Goal: Transaction & Acquisition: Purchase product/service

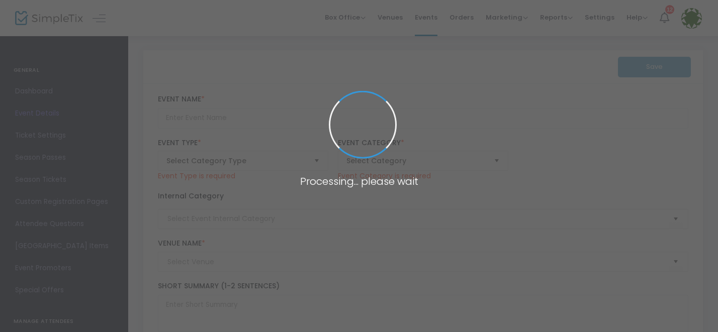
type input "Staffland Stages: The Light & Legacy of Christopher Stafford"
type textarea "Staffland Stages: The Light & Legacy of Christopher StaffordChapter One: The Ro…"
type input "Buy Tickets"
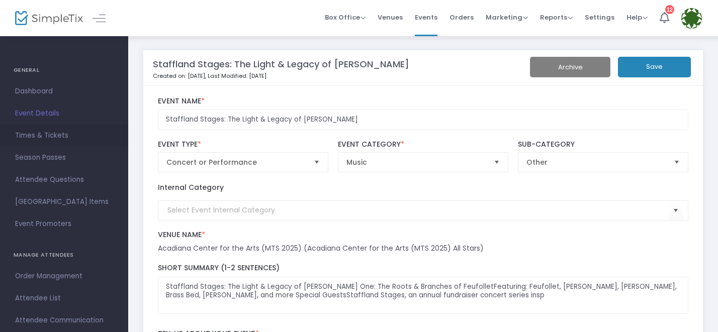
click at [45, 134] on span "Times & Tickets" at bounding box center [64, 135] width 98 height 13
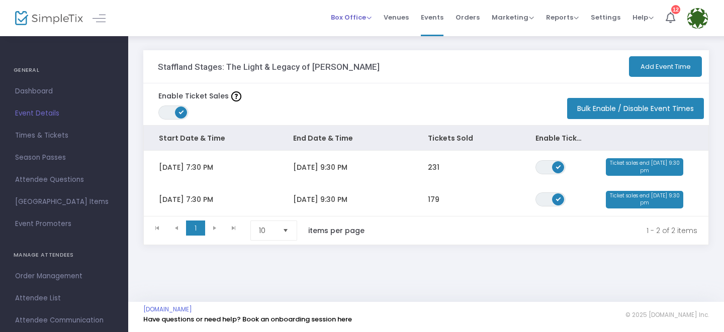
click at [350, 20] on span "Box Office" at bounding box center [351, 18] width 41 height 10
click at [355, 33] on li "Sell Tickets" at bounding box center [367, 34] width 72 height 20
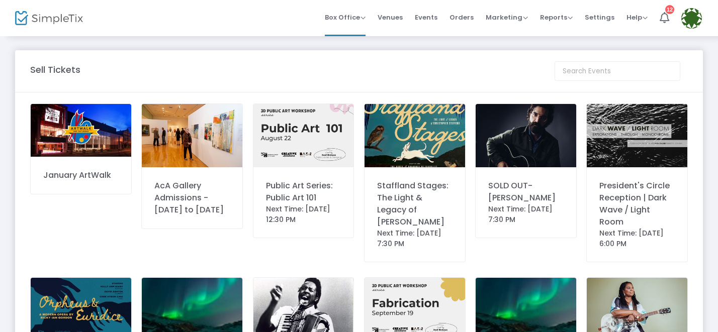
click at [428, 163] on img at bounding box center [415, 135] width 101 height 63
click at [414, 183] on div "Staffland Stages: The Light & Legacy of [PERSON_NAME]" at bounding box center [414, 204] width 75 height 48
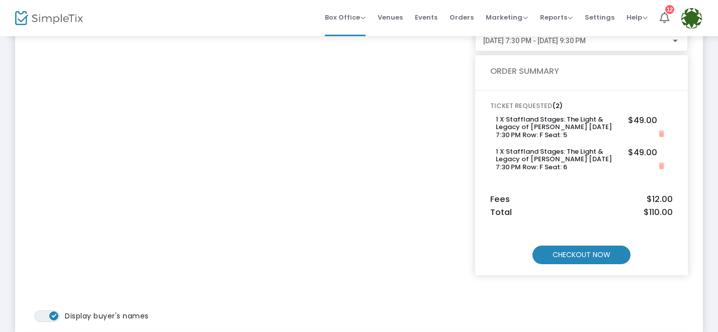
scroll to position [119, 0]
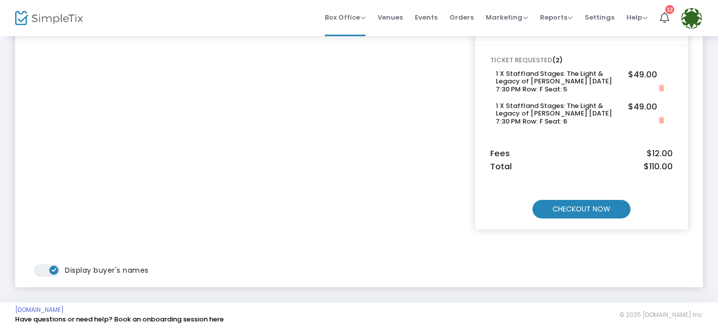
click at [583, 213] on m-button "CHECKOUT NOW" at bounding box center [582, 209] width 98 height 19
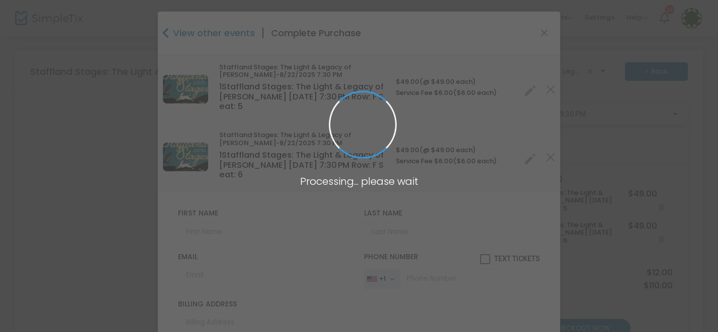
type input "[GEOGRAPHIC_DATA]"
type input "[US_STATE]"
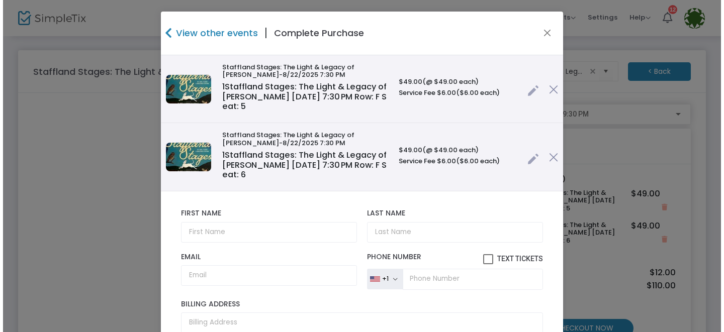
scroll to position [0, 0]
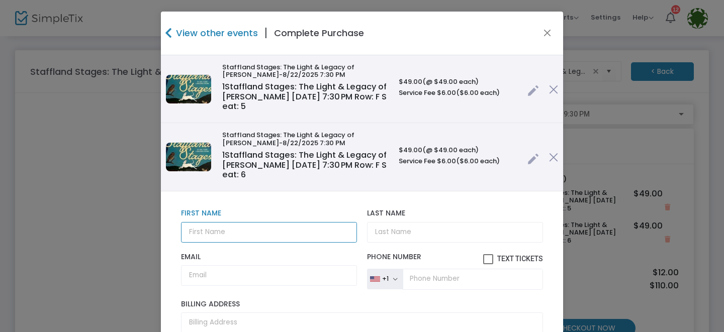
click at [221, 236] on input "text" at bounding box center [269, 232] width 176 height 21
type input "[PERSON_NAME]"
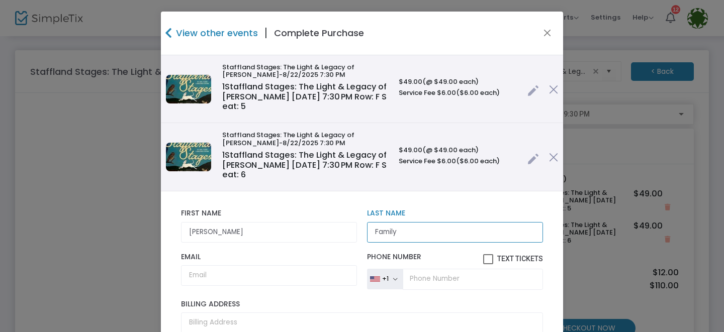
type input "Family"
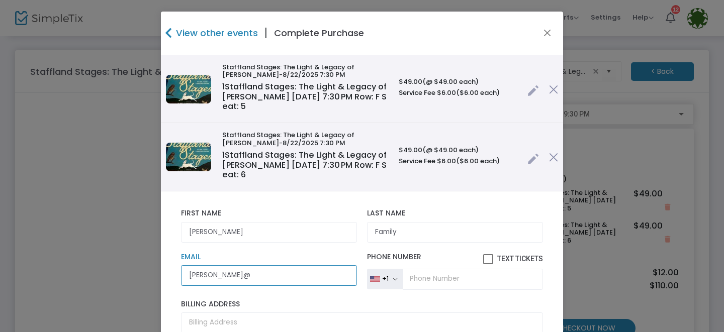
type input "[PERSON_NAME][EMAIL_ADDRESS][DOMAIN_NAME]"
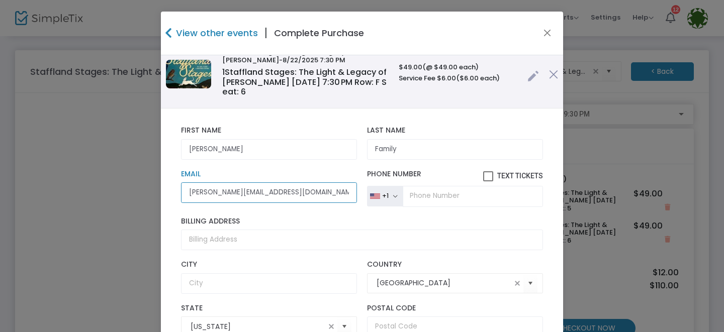
scroll to position [172, 0]
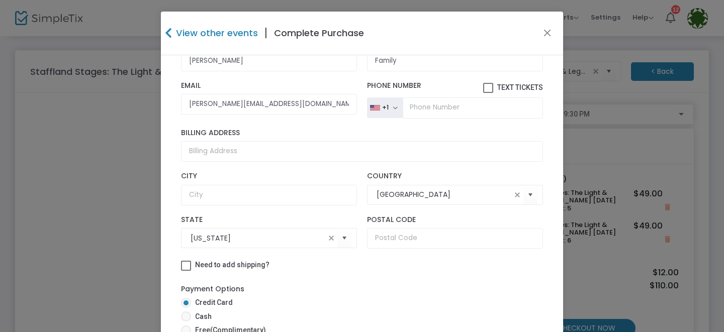
click at [182, 328] on span at bounding box center [186, 331] width 10 height 10
click at [186, 332] on input "Free (Complimentary)" at bounding box center [186, 336] width 1 height 1
radio input "true"
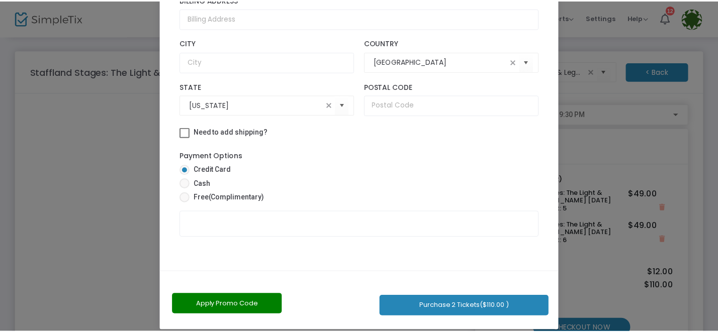
scroll to position [124, 0]
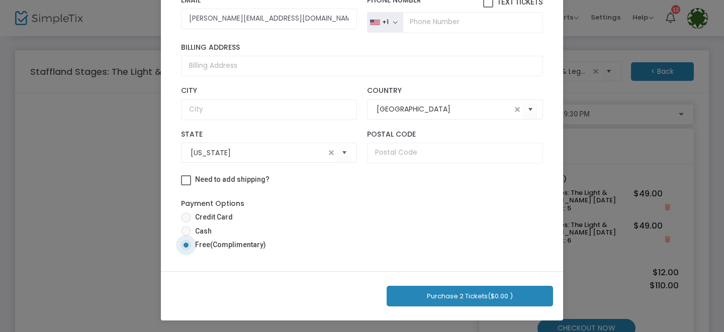
click at [470, 297] on button "Purchase 2 Tickets ($0.00 )" at bounding box center [470, 296] width 166 height 21
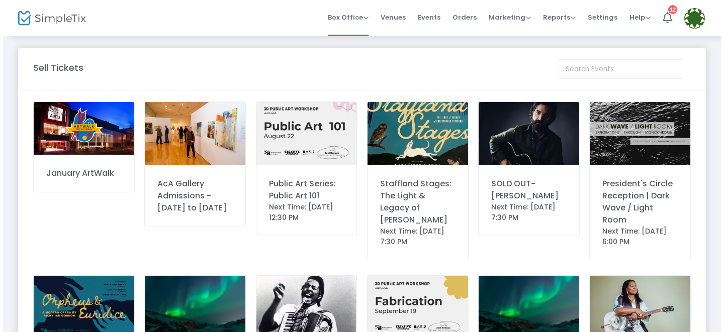
scroll to position [0, 0]
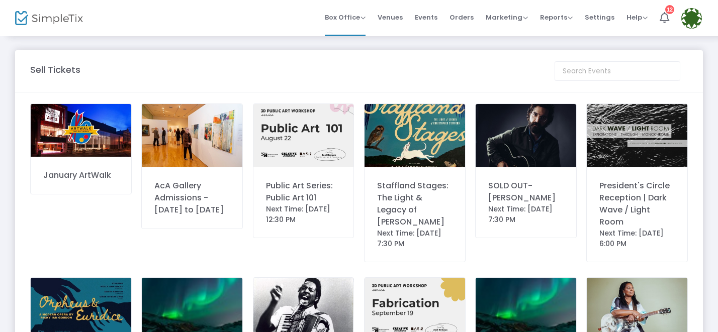
click at [417, 249] on div "Next Time: [DATE] 7:30 PM" at bounding box center [414, 238] width 75 height 21
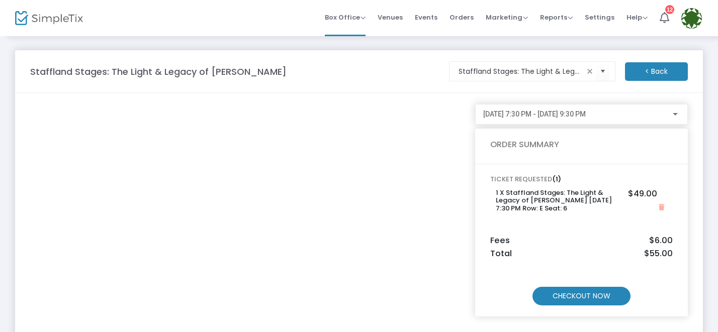
click at [568, 303] on m-button "CHECKOUT NOW" at bounding box center [582, 296] width 98 height 19
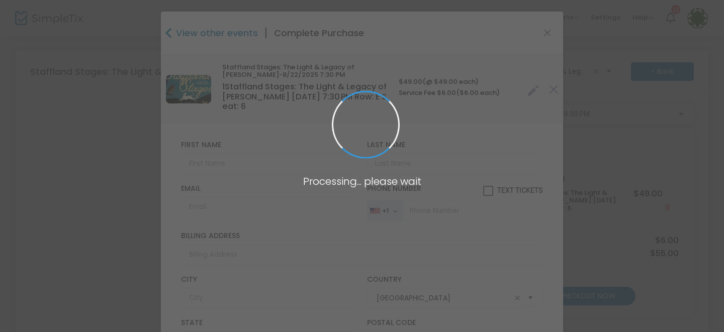
type input "[US_STATE]"
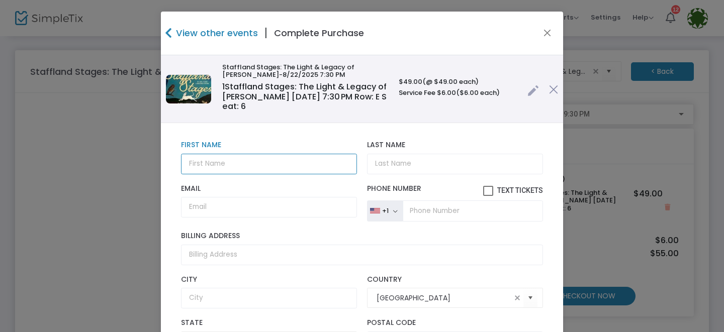
click at [285, 170] on input "text" at bounding box center [269, 164] width 176 height 21
type input "[PERSON_NAME]"
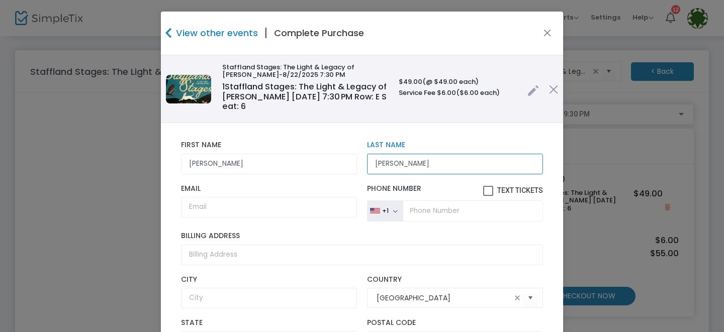
type input "[PERSON_NAME]"
click at [177, 217] on div "Email Email is required and valid." at bounding box center [269, 203] width 186 height 37
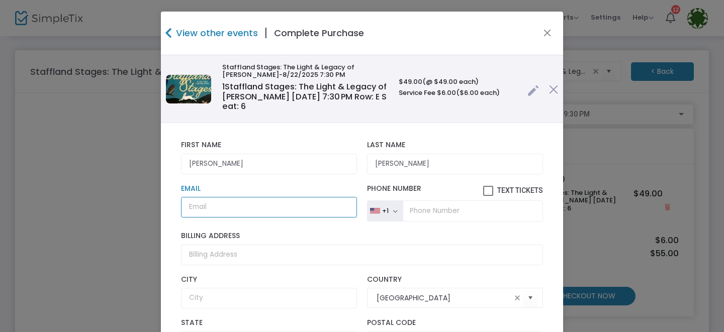
click at [194, 212] on input "Email" at bounding box center [269, 207] width 176 height 21
type input "[PERSON_NAME][EMAIL_ADDRESS][DOMAIN_NAME]"
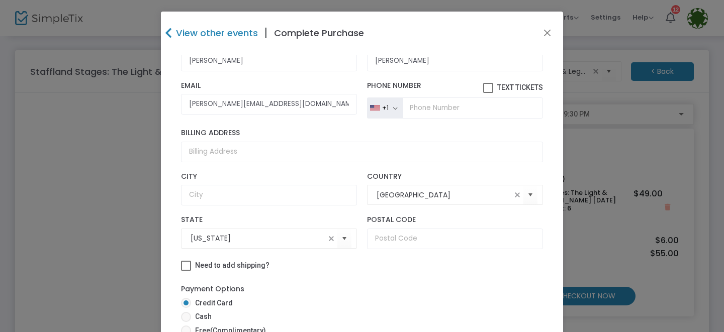
click at [182, 328] on span at bounding box center [186, 331] width 10 height 10
click at [186, 332] on input "Free (Complimentary)" at bounding box center [186, 336] width 1 height 1
radio input "true"
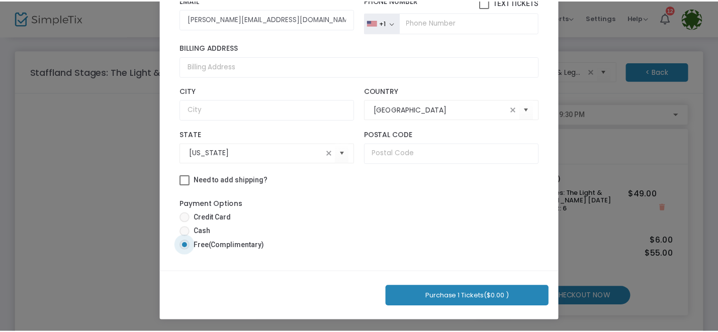
scroll to position [55, 0]
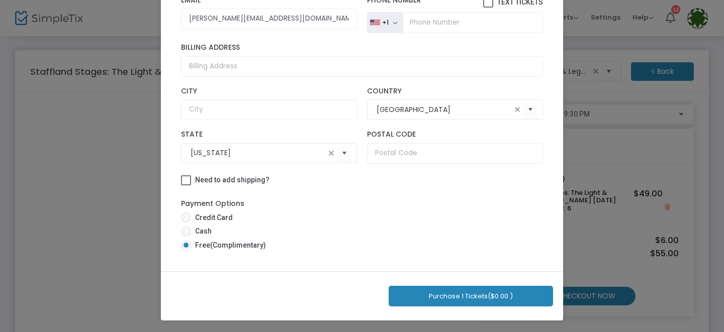
click at [432, 301] on button "Purchase 1 Tickets ($0.00 )" at bounding box center [471, 296] width 164 height 21
